Goal: Navigation & Orientation: Find specific page/section

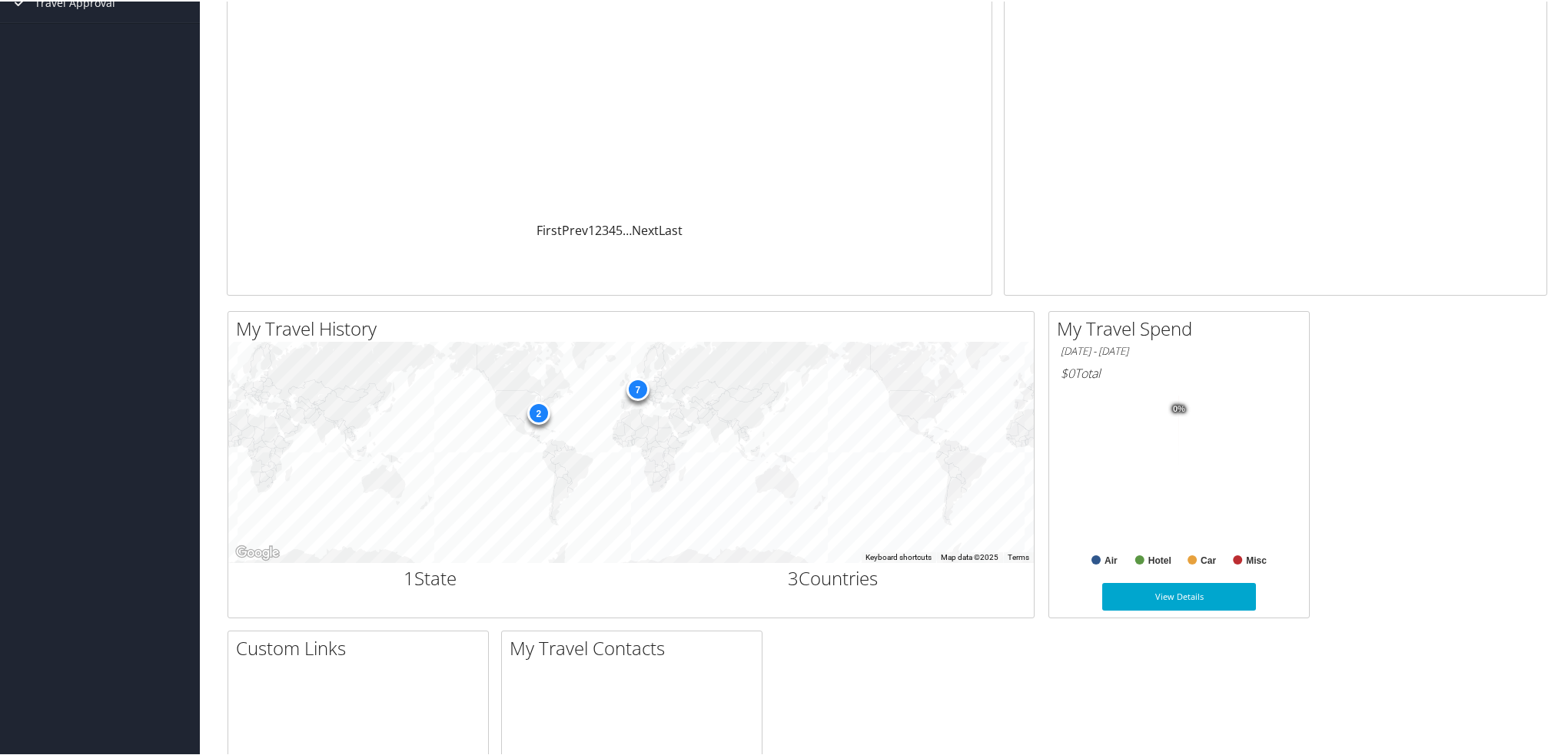
scroll to position [230, 0]
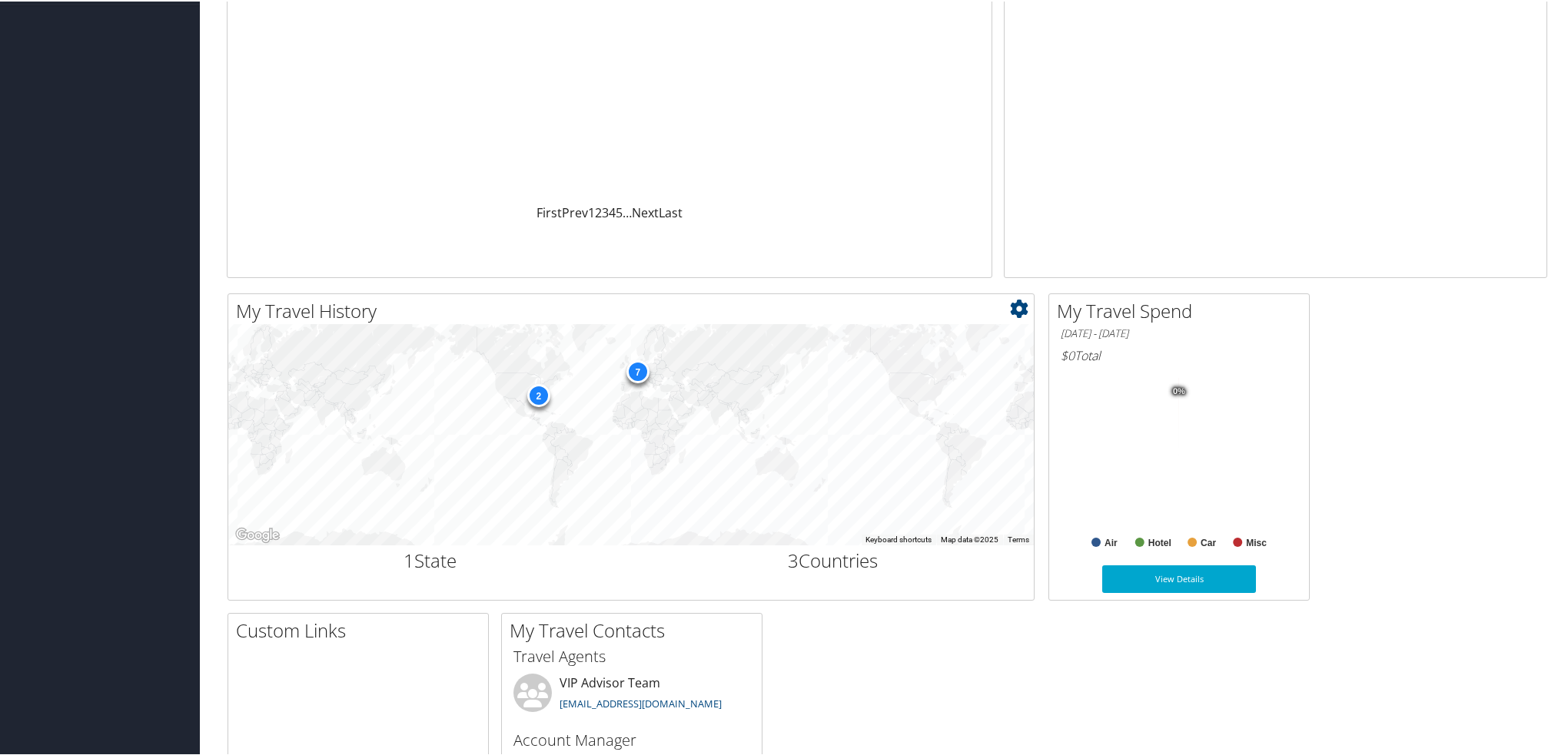
click at [636, 370] on div "7" at bounding box center [637, 370] width 23 height 23
click at [637, 378] on div "7" at bounding box center [637, 370] width 23 height 23
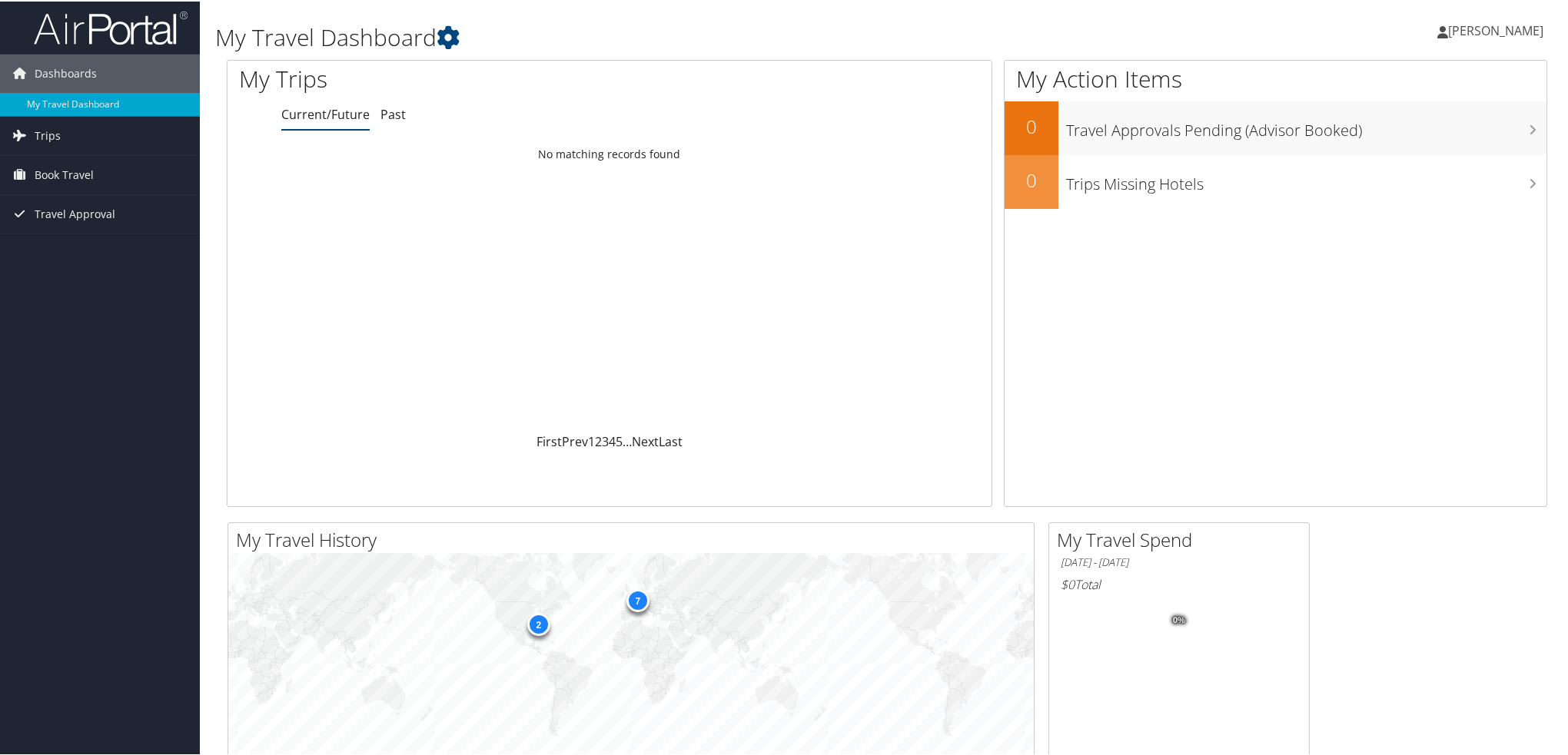
scroll to position [0, 0]
click at [1449, 37] on span "[PERSON_NAME]" at bounding box center [1495, 30] width 95 height 17
click at [1438, 137] on link "View Travel Profile" at bounding box center [1455, 137] width 172 height 27
click at [1466, 33] on span "[PERSON_NAME]" at bounding box center [1495, 30] width 95 height 17
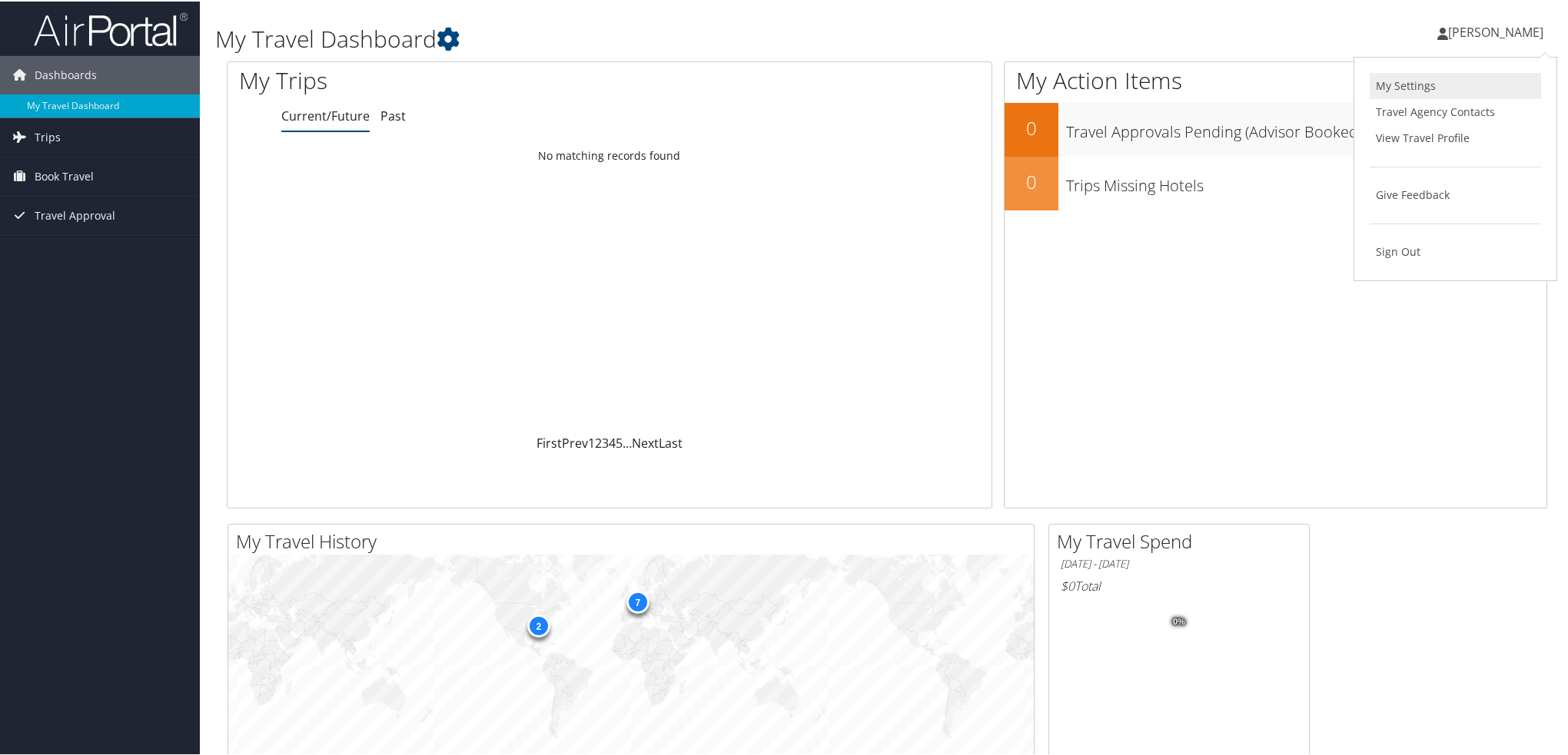
click at [1403, 88] on link "My Settings" at bounding box center [1455, 84] width 172 height 27
click at [387, 116] on link "Past" at bounding box center [393, 115] width 26 height 17
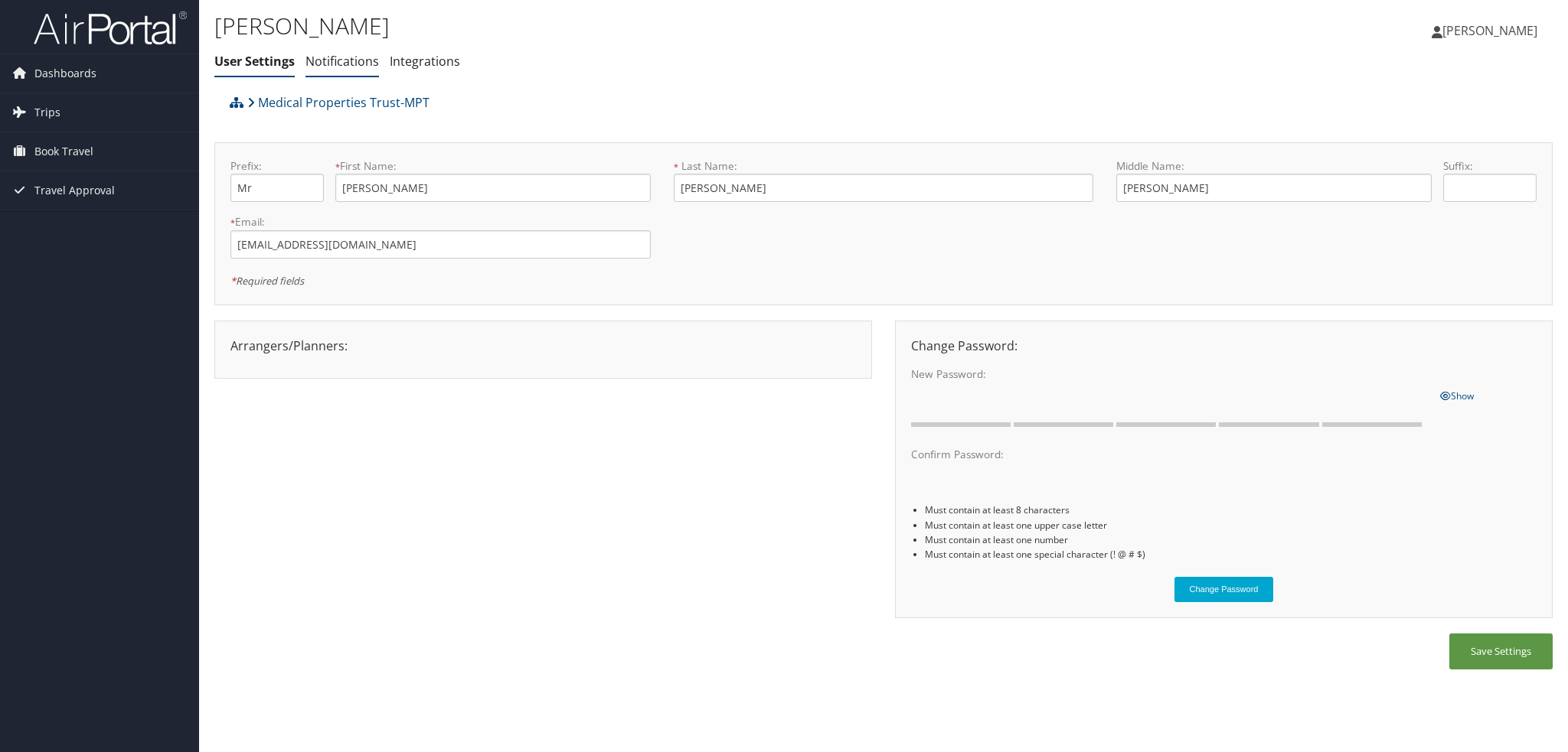
click at [349, 67] on link "Notifications" at bounding box center [342, 61] width 74 height 17
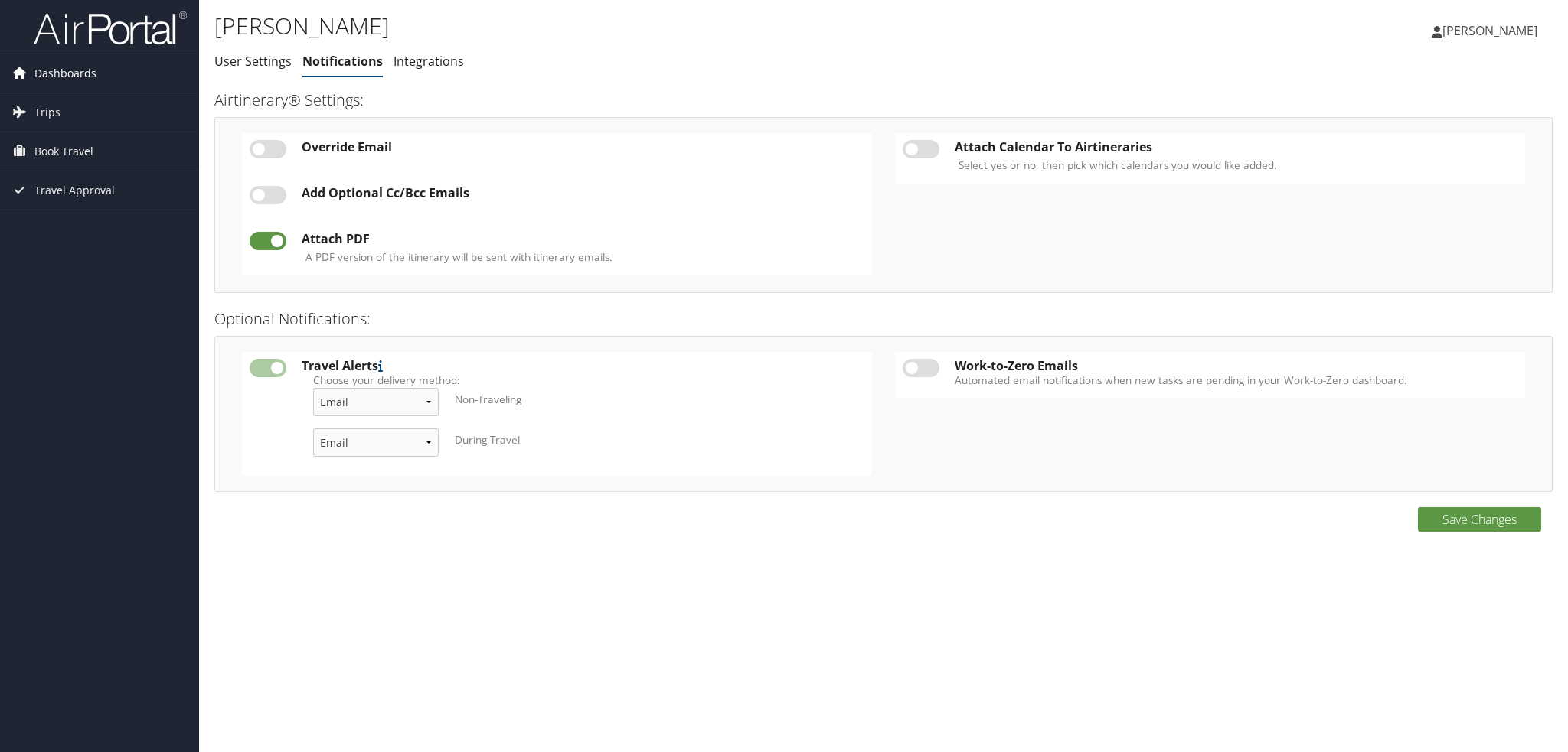
click at [60, 75] on span "Dashboards" at bounding box center [65, 74] width 62 height 39
click at [84, 99] on link "My Travel Dashboard" at bounding box center [99, 104] width 199 height 23
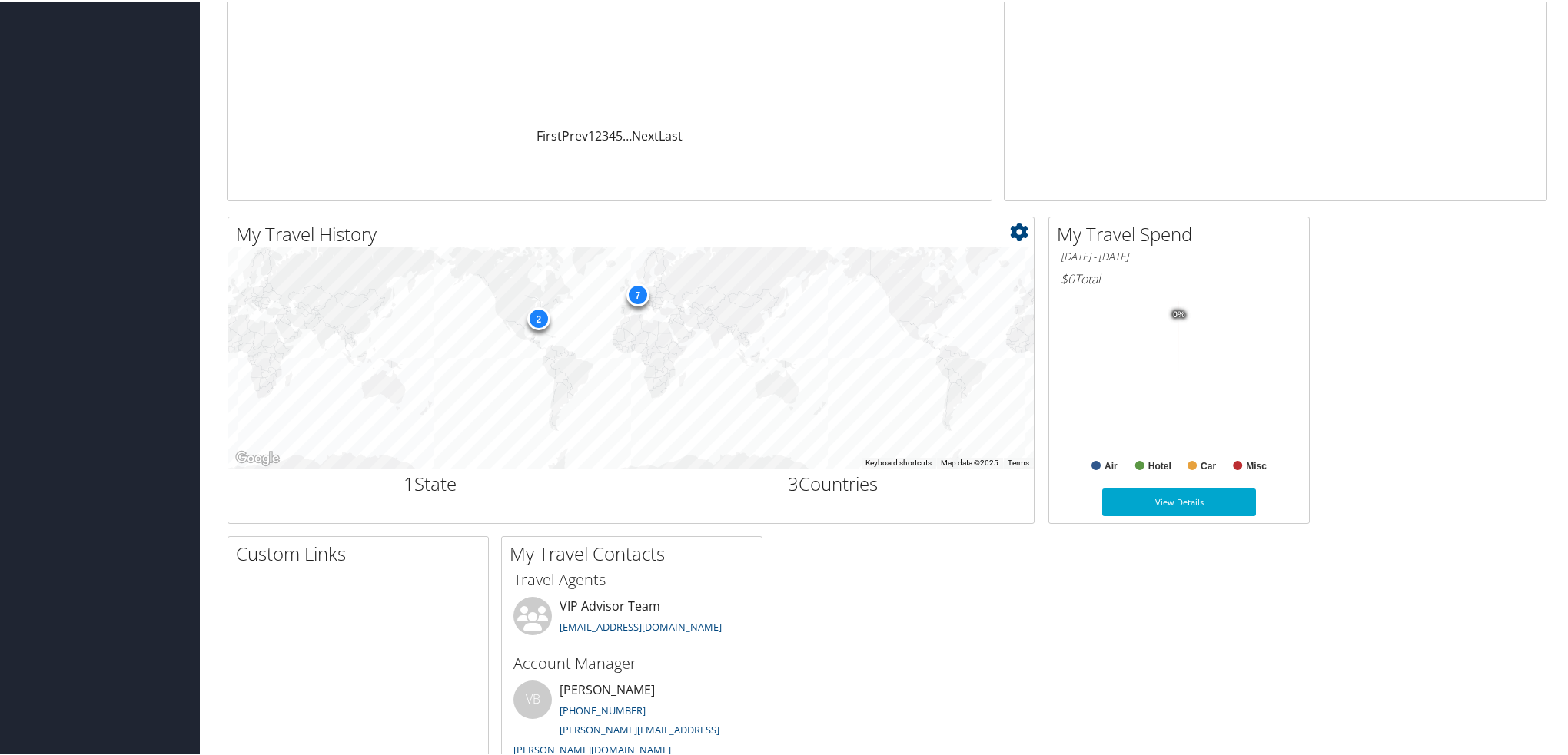
scroll to position [343, 0]
